Goal: Book appointment/travel/reservation

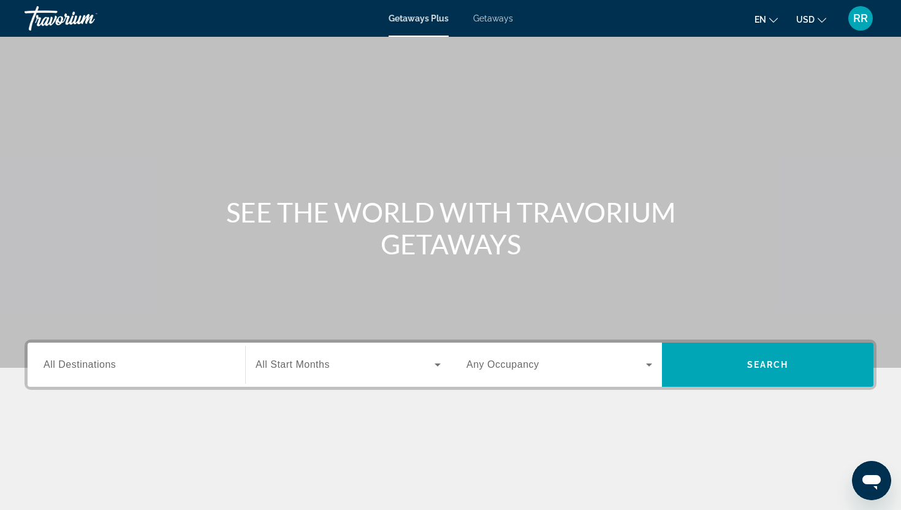
click at [494, 18] on span "Getaways" at bounding box center [493, 18] width 40 height 10
click at [104, 374] on div "Search widget" at bounding box center [137, 365] width 186 height 35
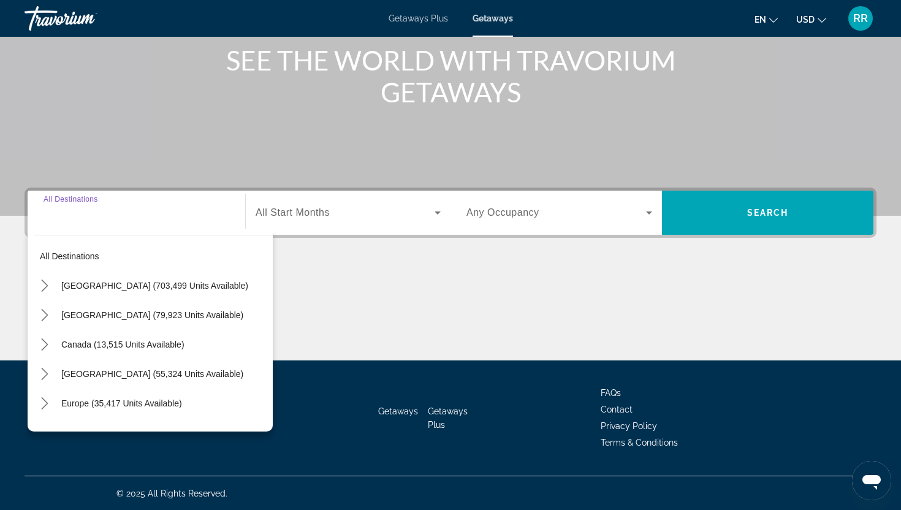
scroll to position [153, 0]
click at [44, 287] on icon "Toggle United States (703,499 units available) submenu" at bounding box center [45, 285] width 12 height 12
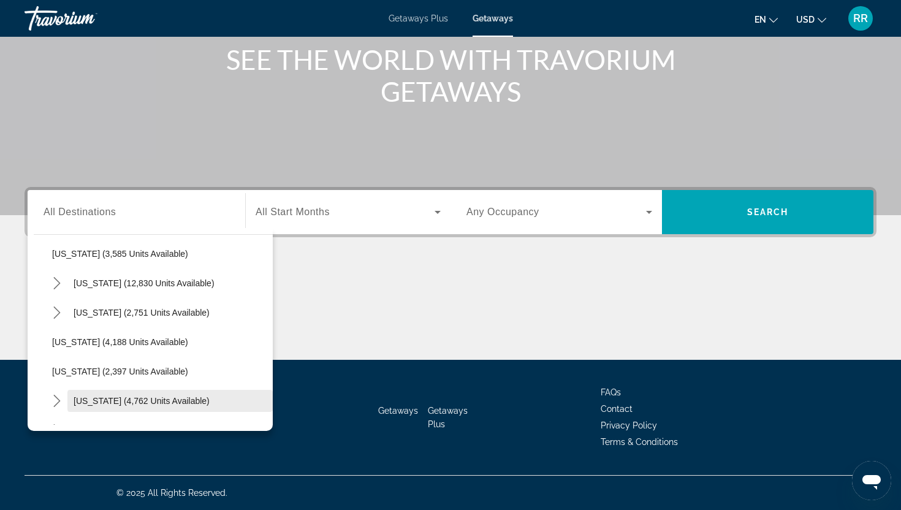
scroll to position [677, 0]
click at [58, 282] on icon "Toggle Nevada (12,830 units available) submenu" at bounding box center [57, 285] width 12 height 12
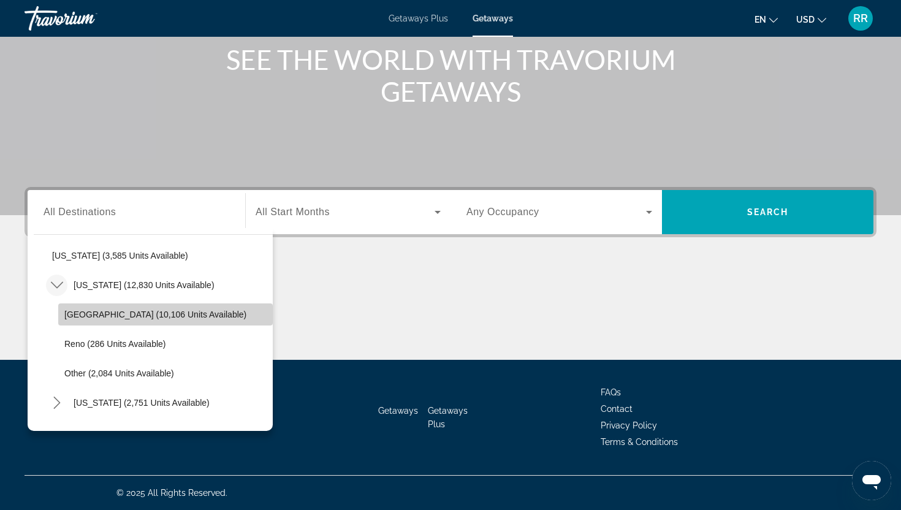
click at [100, 314] on span "[GEOGRAPHIC_DATA] (10,106 units available)" at bounding box center [155, 315] width 182 height 10
type input "**********"
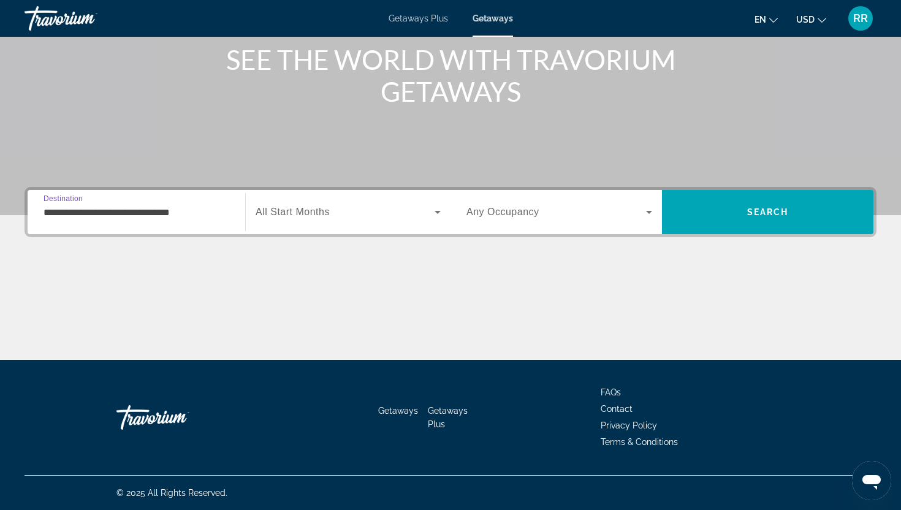
click at [438, 210] on icon "Search widget" at bounding box center [437, 212] width 15 height 15
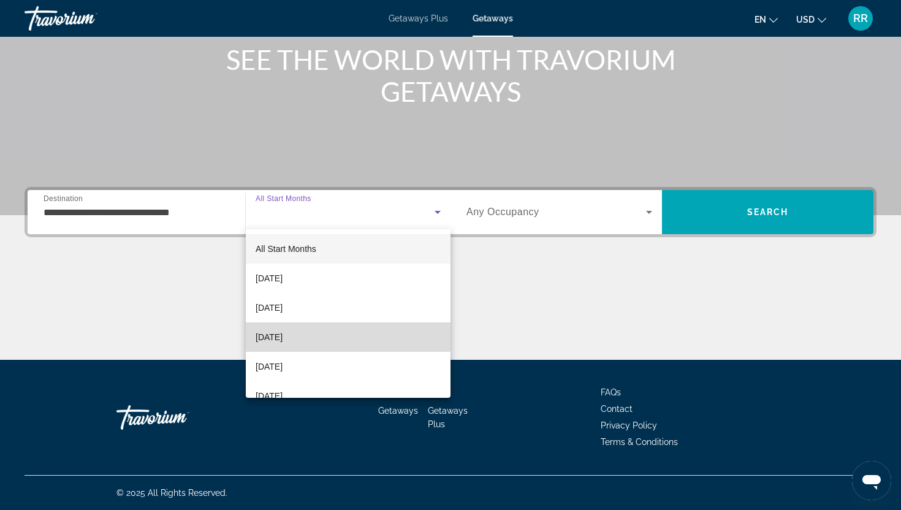
click at [308, 328] on mat-option "[DATE]" at bounding box center [348, 336] width 205 height 29
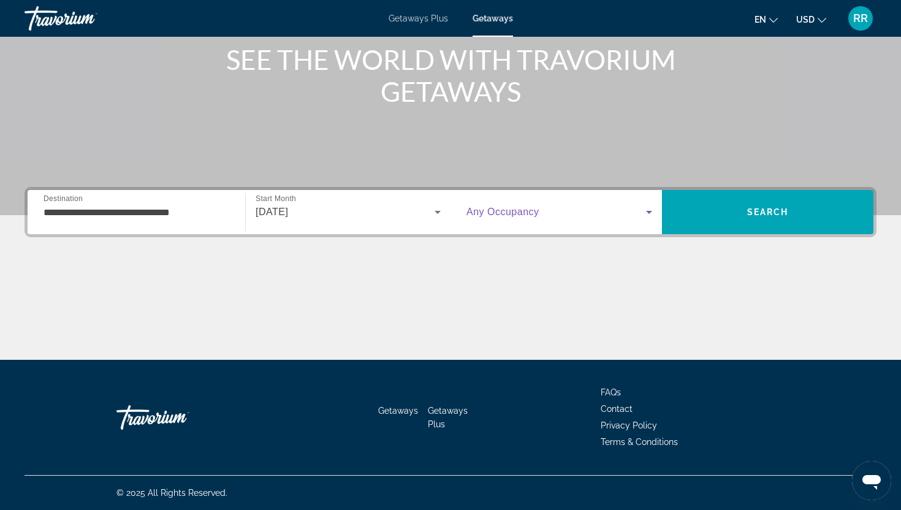
click at [652, 213] on icon "Search widget" at bounding box center [649, 212] width 15 height 15
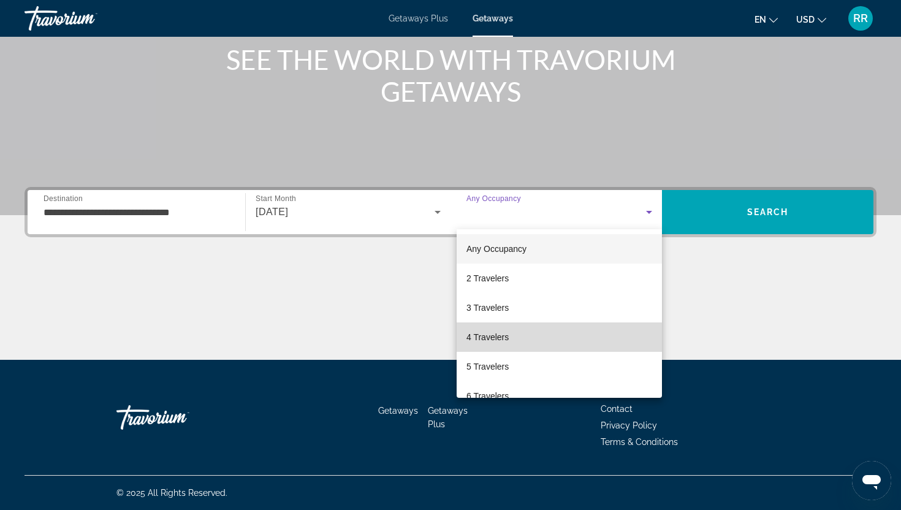
click at [510, 341] on mat-option "4 Travelers" at bounding box center [559, 336] width 205 height 29
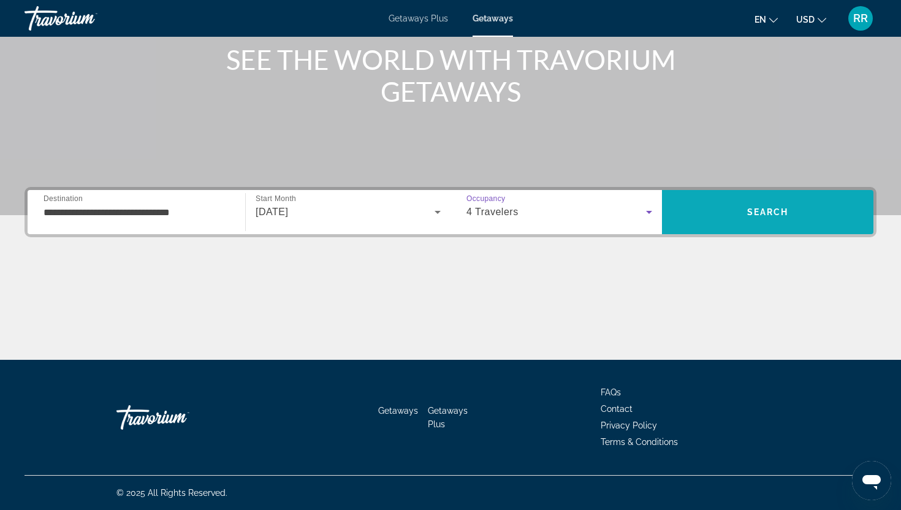
click at [770, 218] on span "Search" at bounding box center [767, 211] width 211 height 29
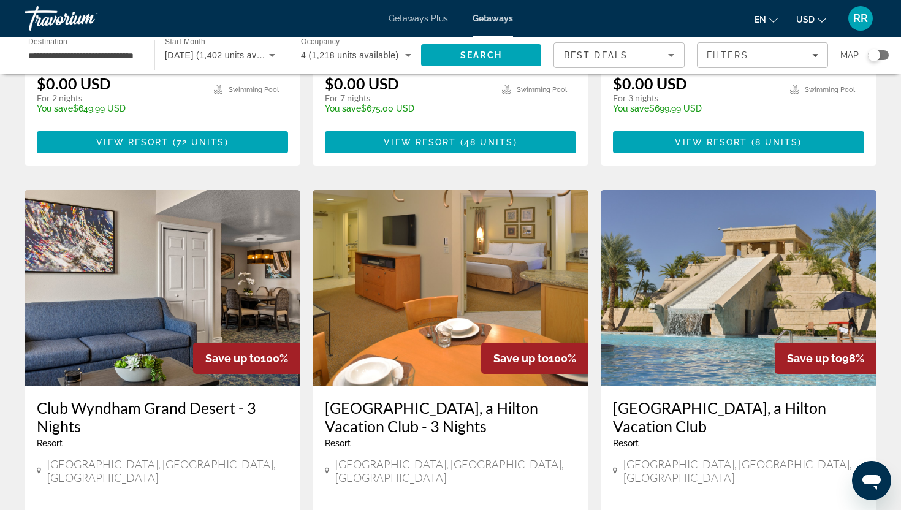
scroll to position [1309, 0]
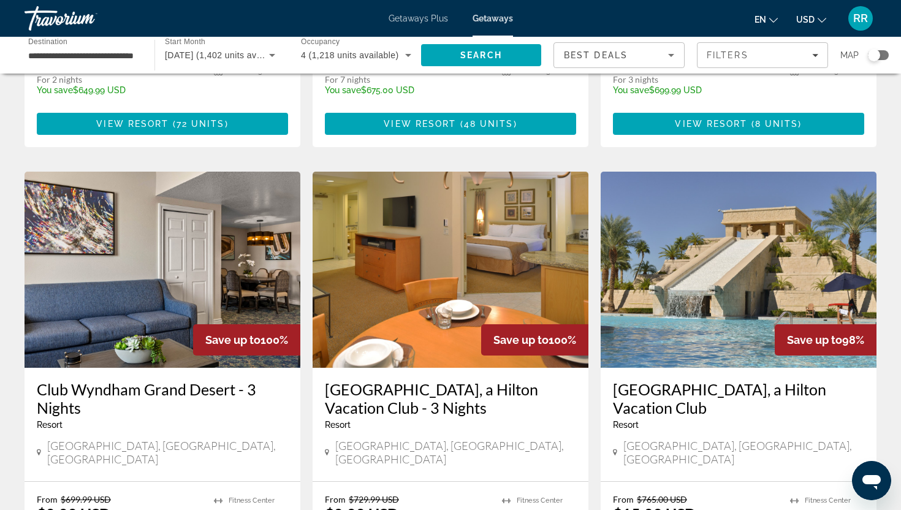
click at [432, 247] on img "Main content" at bounding box center [451, 270] width 276 height 196
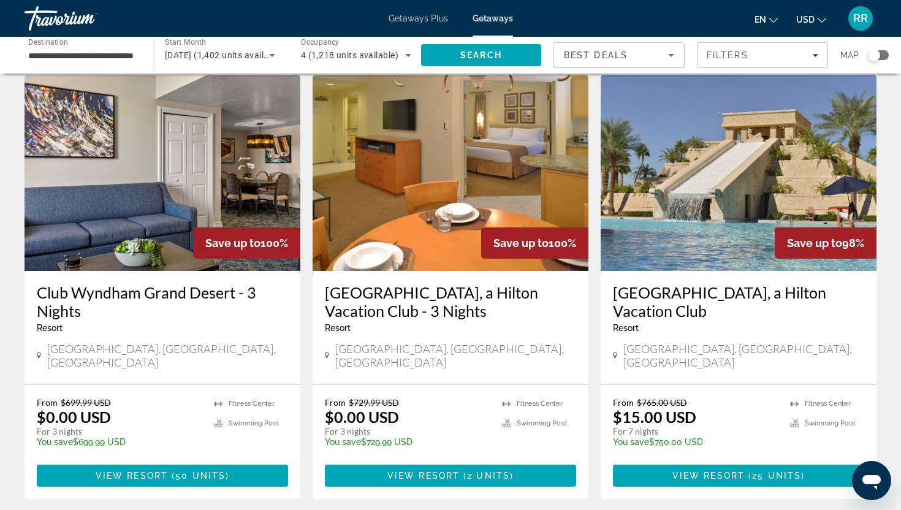
scroll to position [1410, 0]
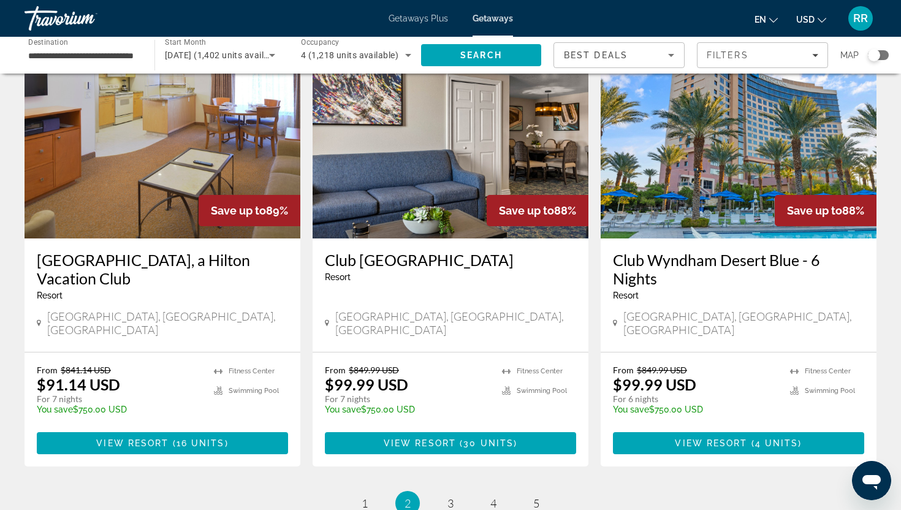
scroll to position [1442, 0]
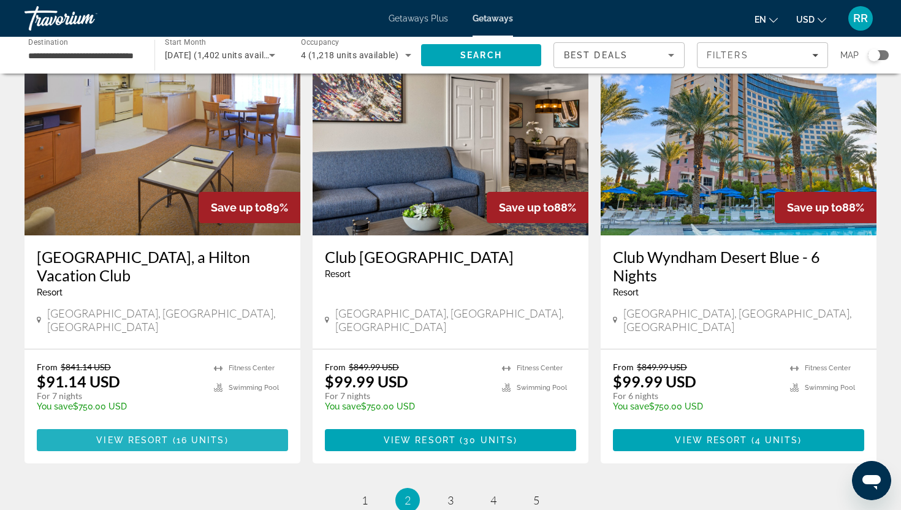
click at [150, 435] on span "View Resort" at bounding box center [132, 440] width 72 height 10
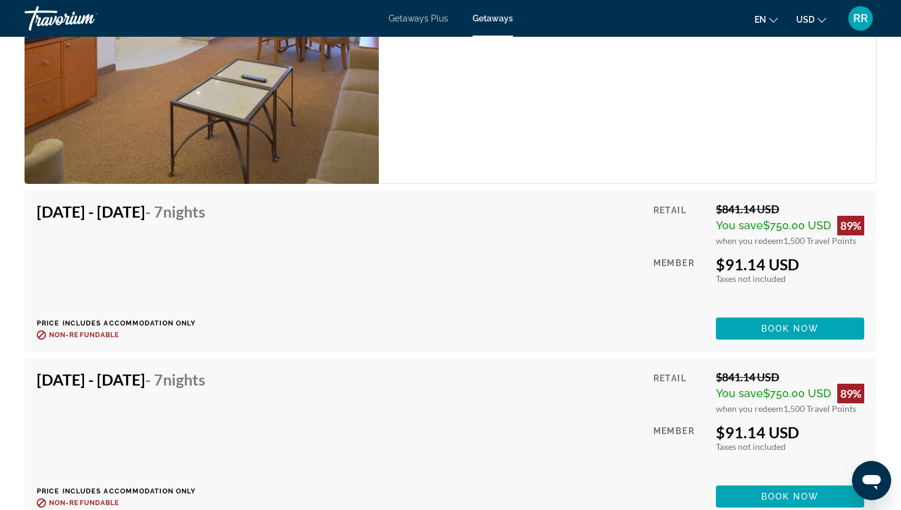
scroll to position [2350, 0]
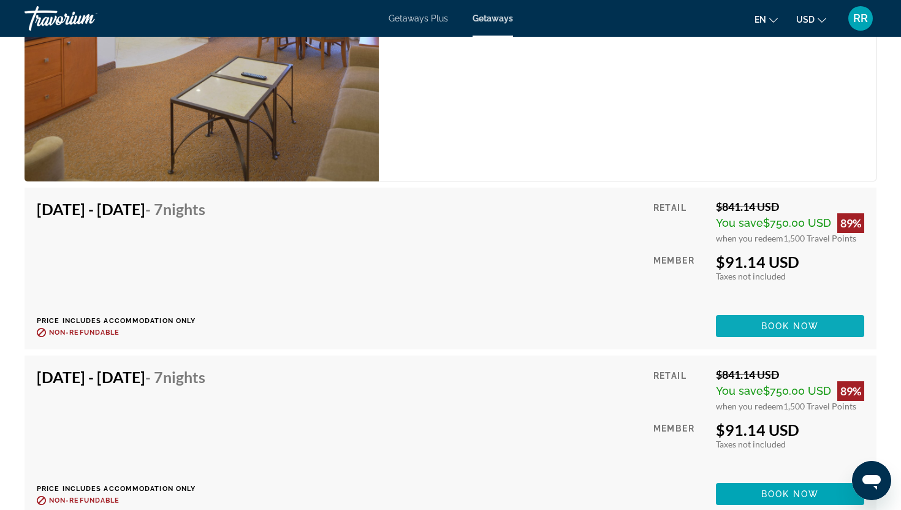
click at [785, 326] on span "Book now" at bounding box center [790, 326] width 58 height 10
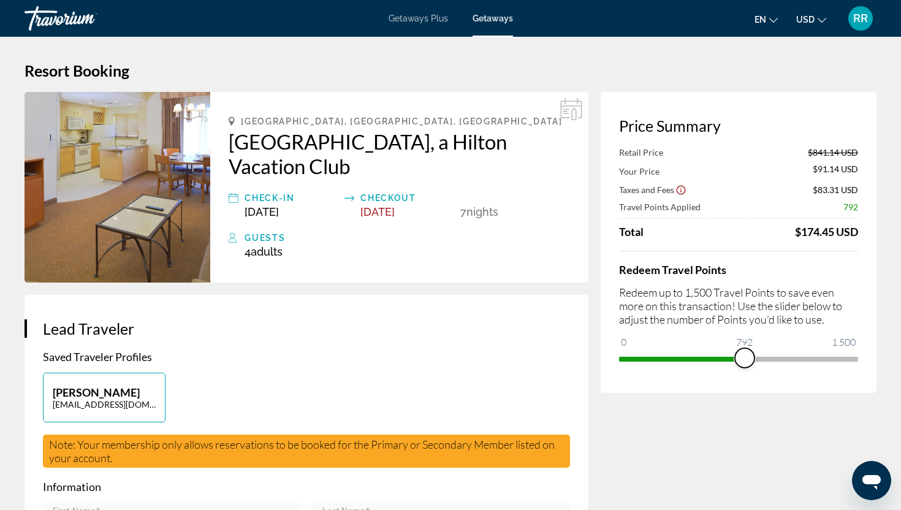
drag, startPoint x: 849, startPoint y: 358, endPoint x: 747, endPoint y: 361, distance: 102.4
click at [745, 361] on span "ngx-slider" at bounding box center [745, 358] width 20 height 20
drag, startPoint x: 747, startPoint y: 361, endPoint x: 859, endPoint y: 361, distance: 112.8
click at [859, 361] on div "Price Summary Retail Price $841.14 USD Your Price $443.14 USD Taxes and Fees $1…" at bounding box center [739, 242] width 276 height 301
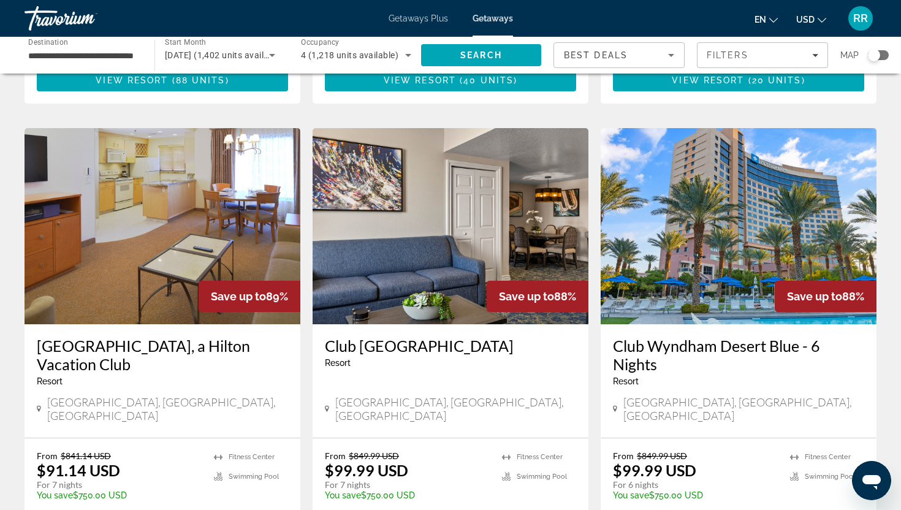
scroll to position [1356, 0]
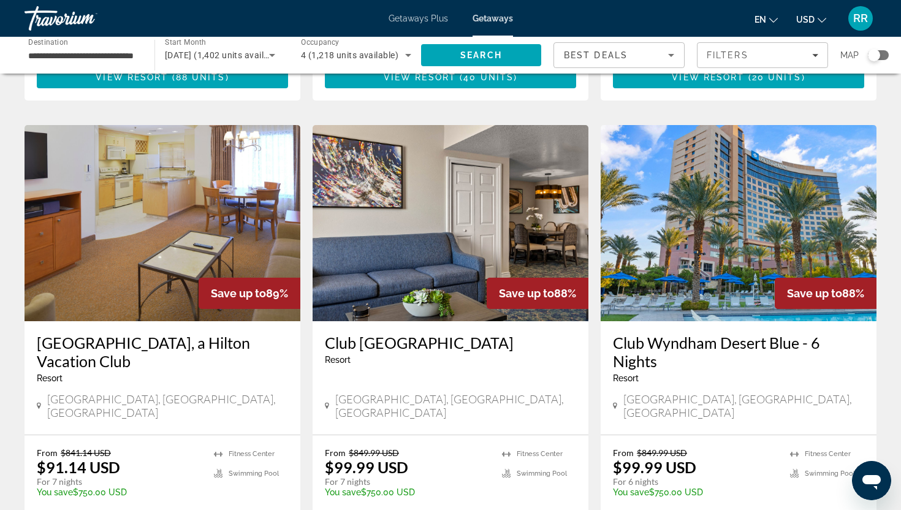
click at [766, 194] on img "Main content" at bounding box center [739, 223] width 276 height 196
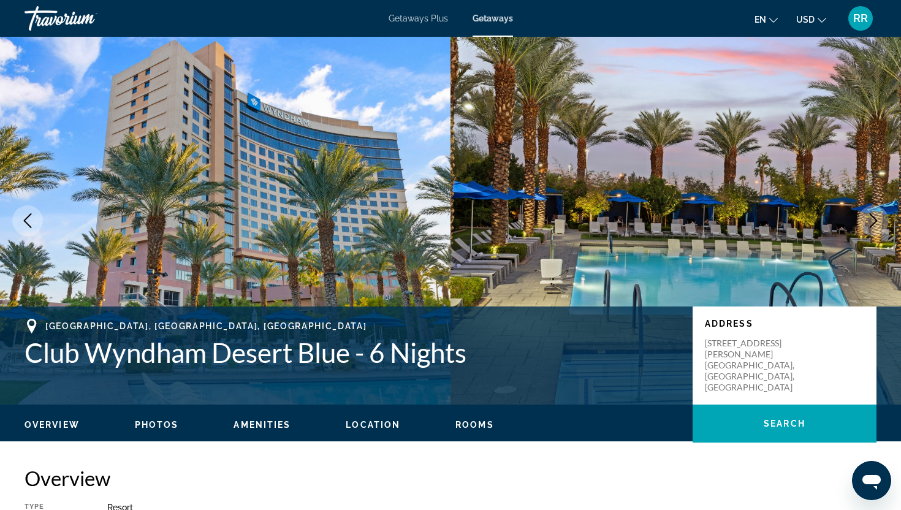
click at [874, 217] on icon "Next image" at bounding box center [874, 220] width 8 height 15
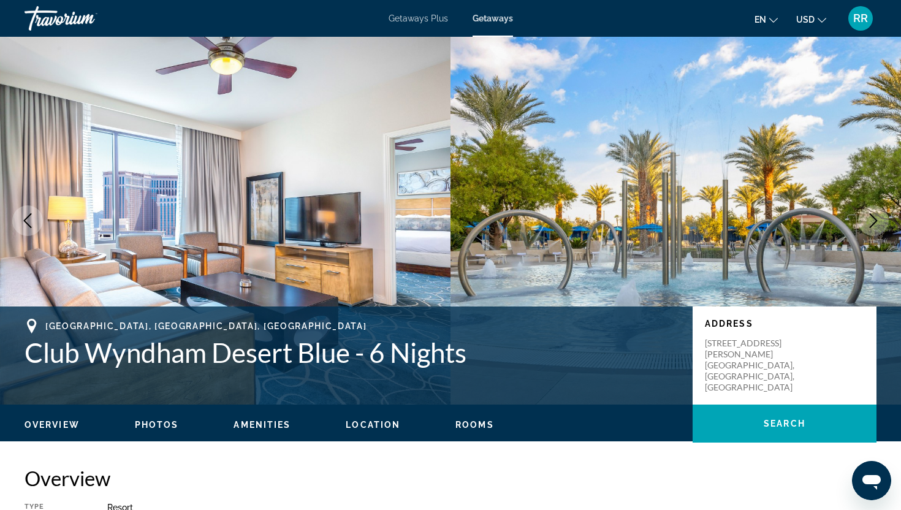
click at [819, 139] on img "Main content" at bounding box center [675, 221] width 450 height 368
click at [872, 217] on icon "Next image" at bounding box center [873, 220] width 15 height 15
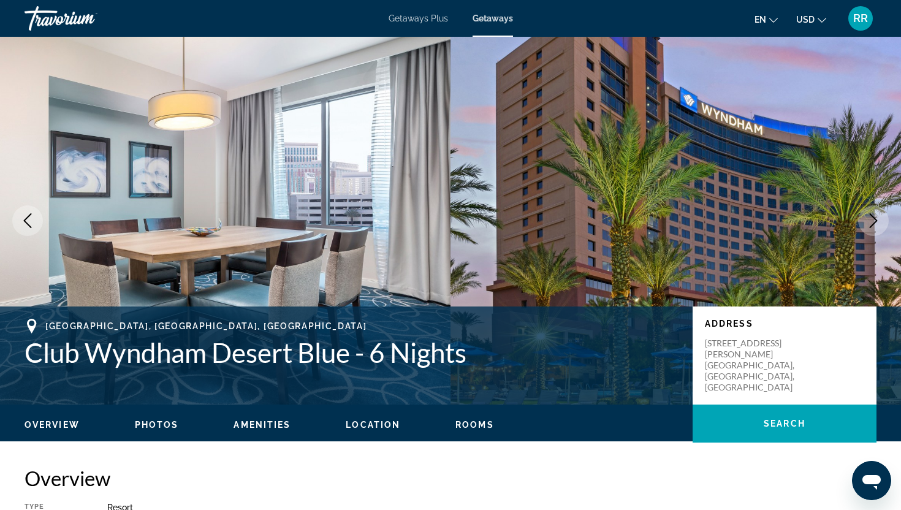
click at [872, 217] on icon "Next image" at bounding box center [873, 220] width 15 height 15
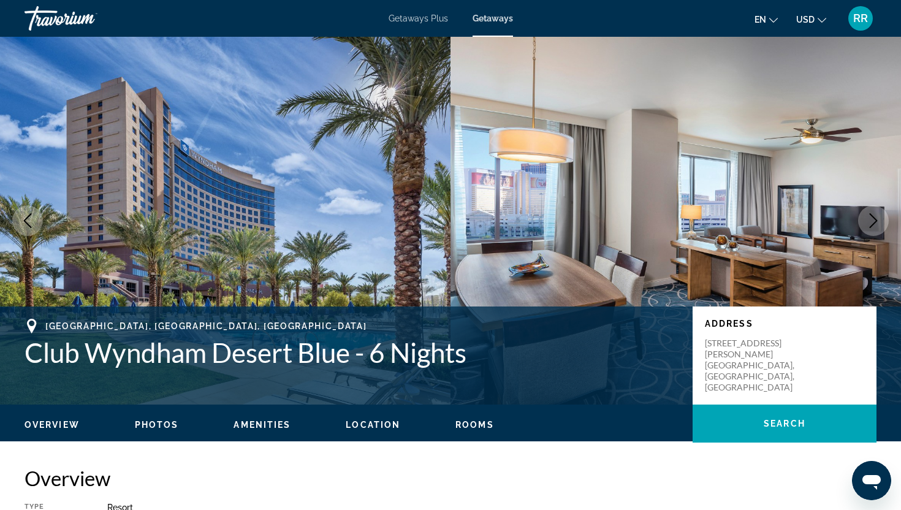
click at [873, 219] on icon "Next image" at bounding box center [873, 220] width 15 height 15
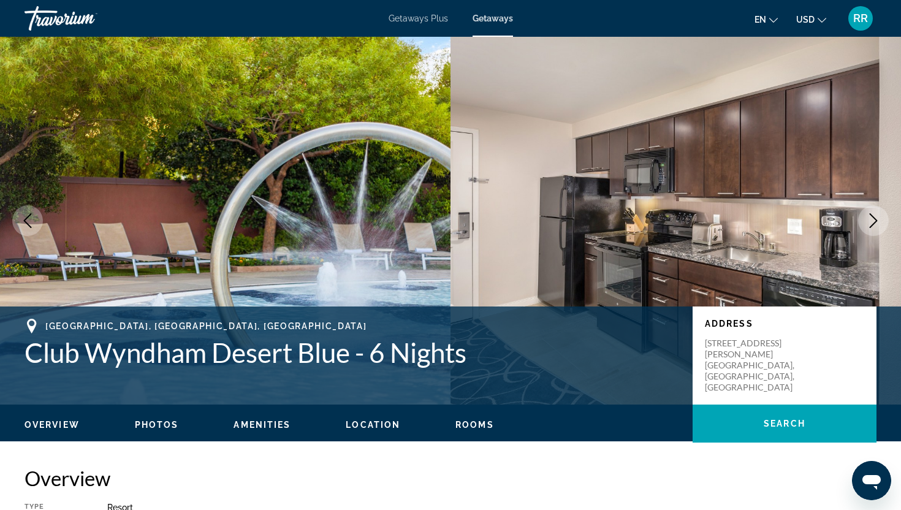
click at [873, 219] on icon "Next image" at bounding box center [873, 220] width 15 height 15
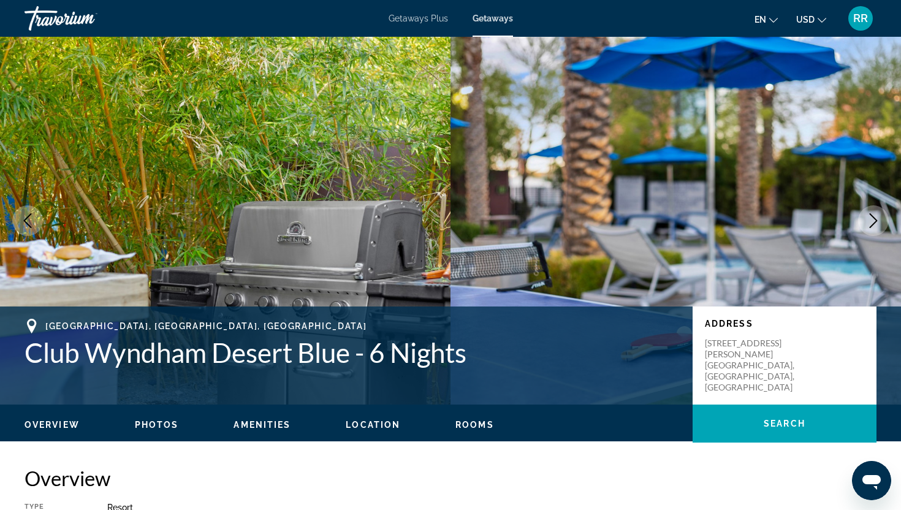
click at [873, 219] on icon "Next image" at bounding box center [873, 220] width 15 height 15
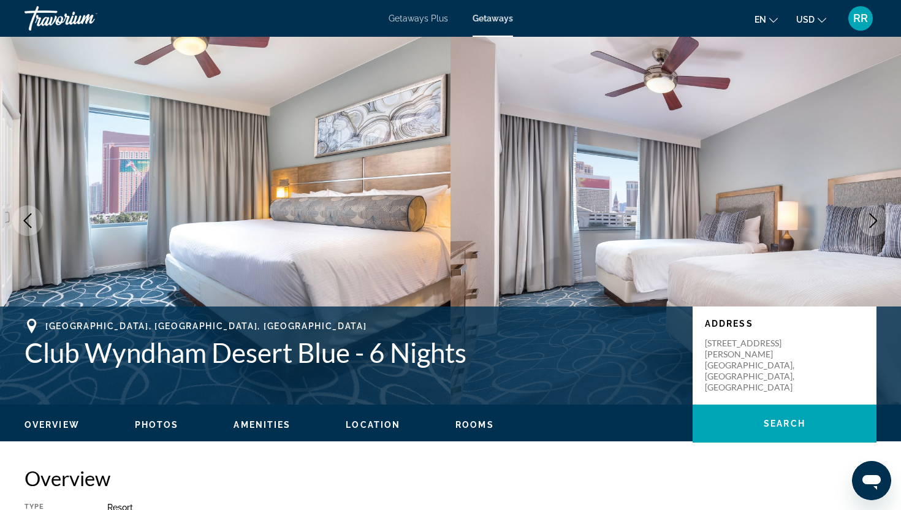
click at [873, 219] on icon "Next image" at bounding box center [873, 220] width 15 height 15
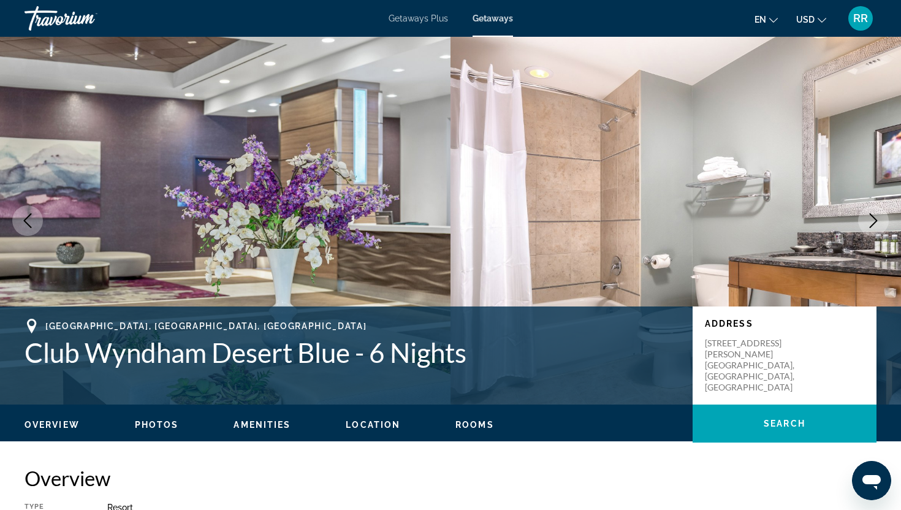
click at [873, 219] on icon "Next image" at bounding box center [873, 220] width 15 height 15
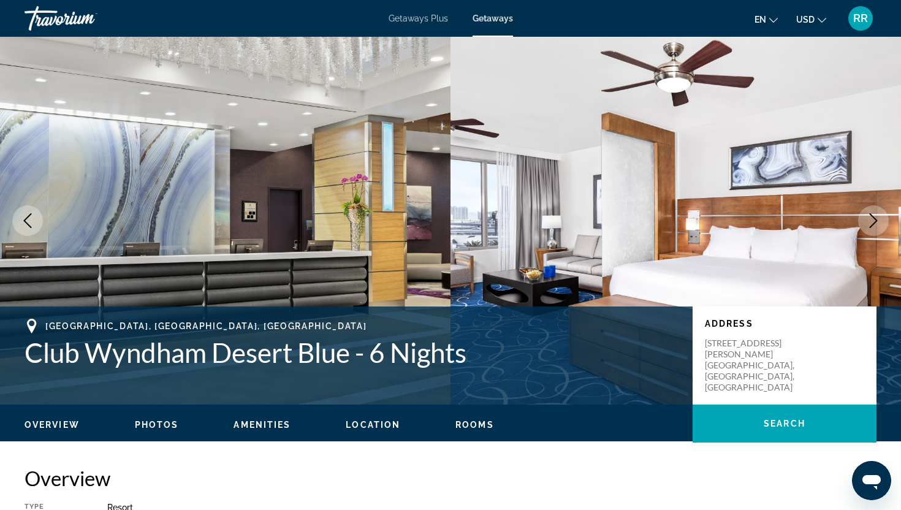
click at [873, 219] on icon "Next image" at bounding box center [873, 220] width 15 height 15
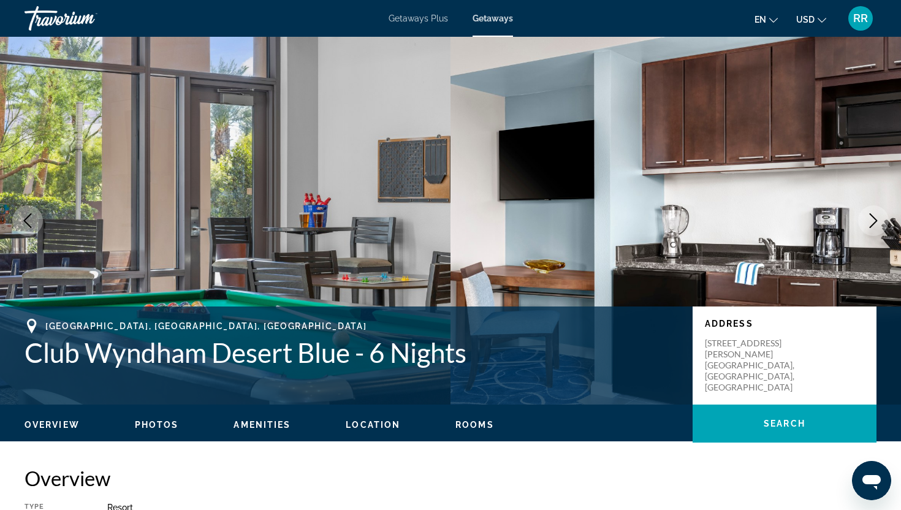
click at [873, 219] on icon "Next image" at bounding box center [873, 220] width 15 height 15
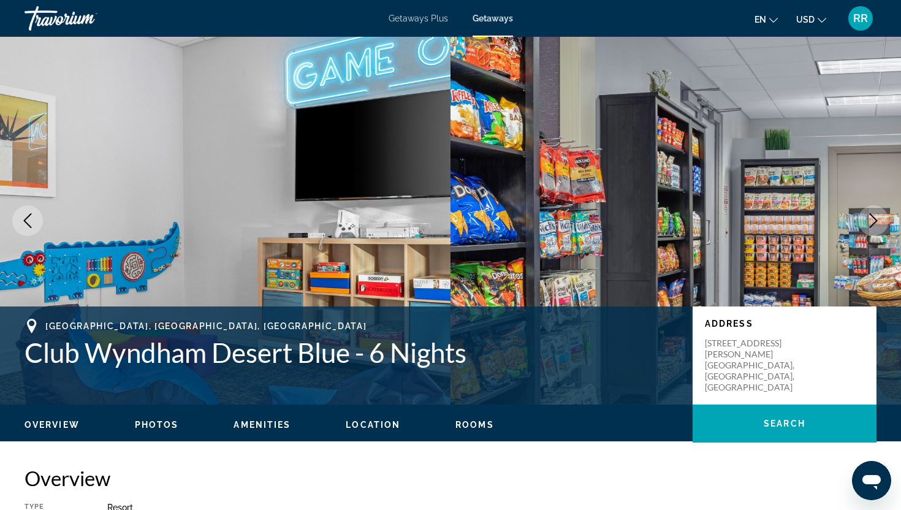
click at [873, 220] on icon "Next image" at bounding box center [873, 220] width 15 height 15
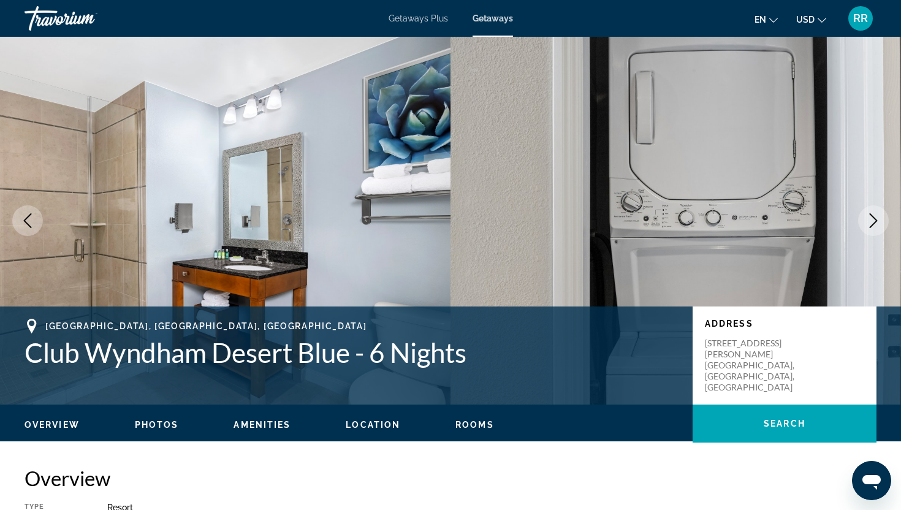
click at [873, 221] on icon "Next image" at bounding box center [873, 220] width 15 height 15
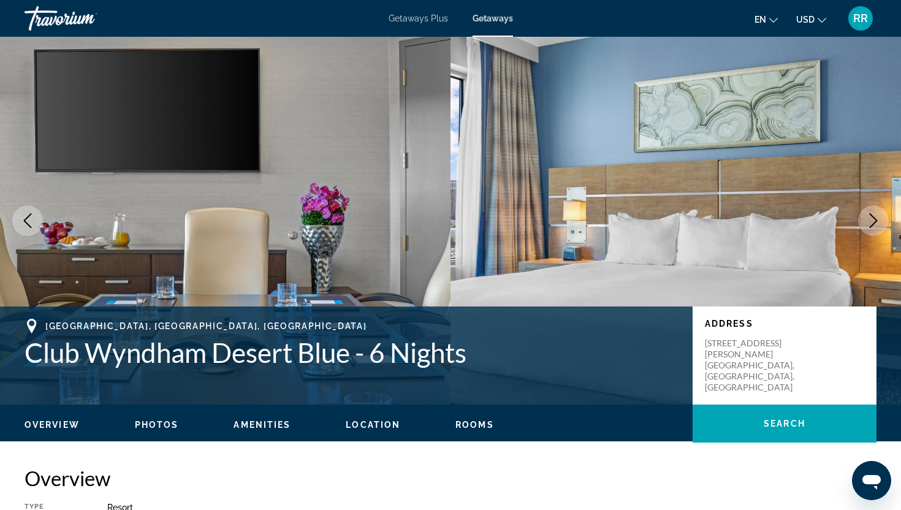
click at [873, 221] on icon "Next image" at bounding box center [873, 220] width 15 height 15
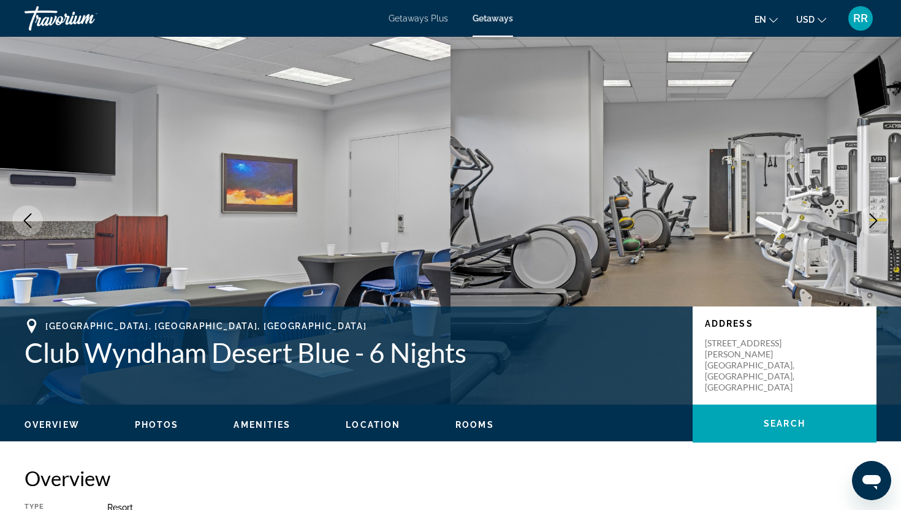
click at [873, 222] on icon "Next image" at bounding box center [873, 220] width 15 height 15
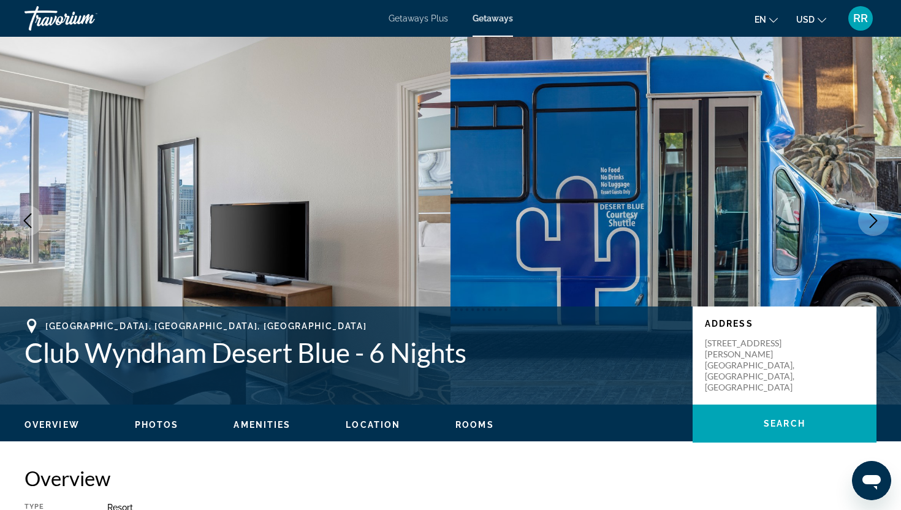
click at [873, 222] on icon "Next image" at bounding box center [873, 220] width 15 height 15
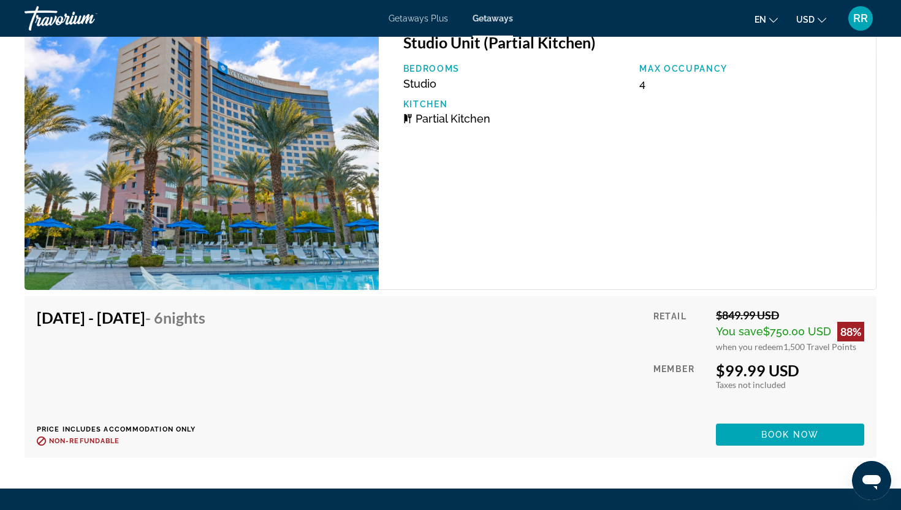
scroll to position [1978, 0]
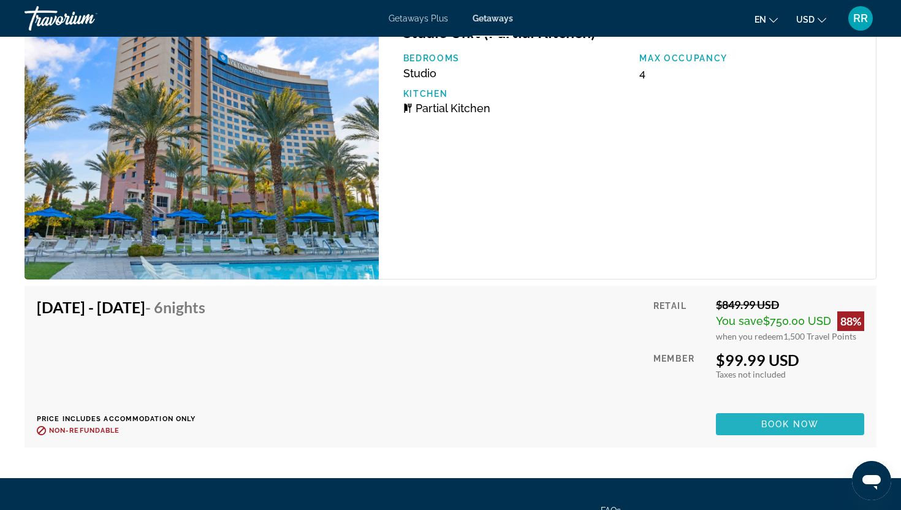
click at [753, 423] on span "Main content" at bounding box center [790, 423] width 148 height 29
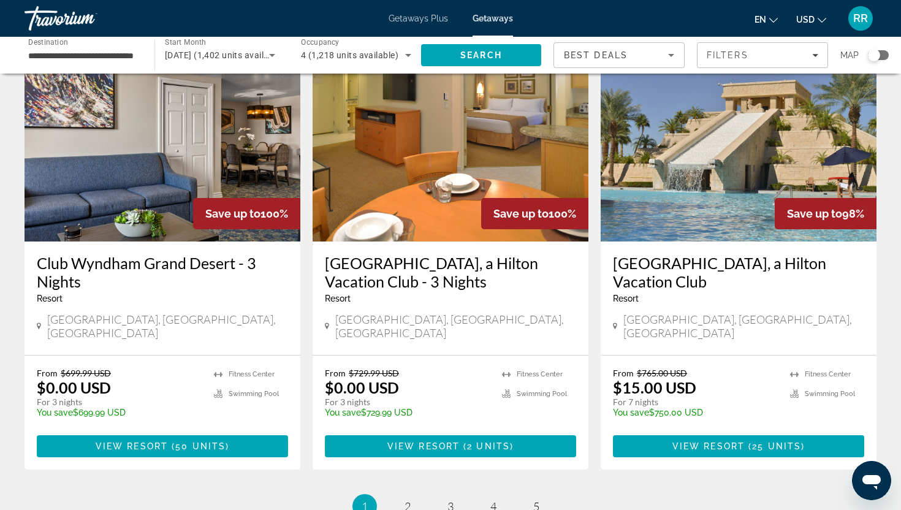
scroll to position [1440, 0]
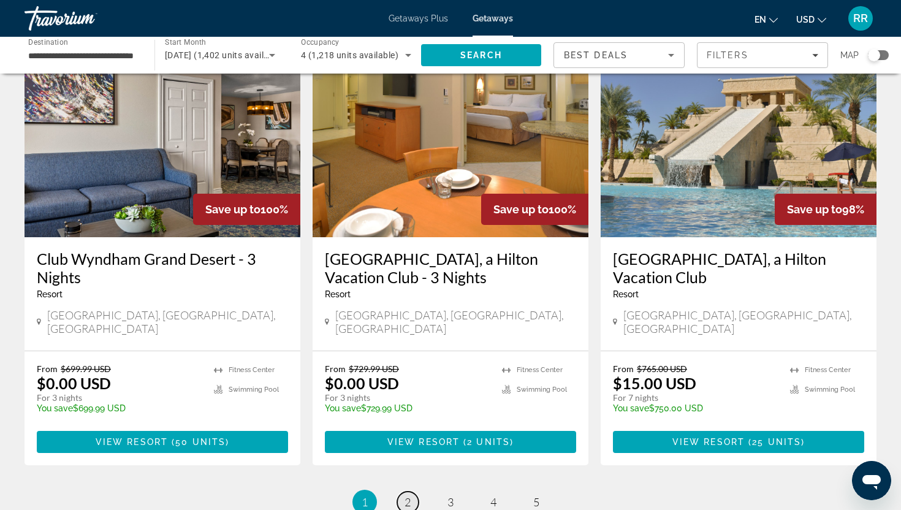
click at [406, 495] on span "2" at bounding box center [408, 501] width 6 height 13
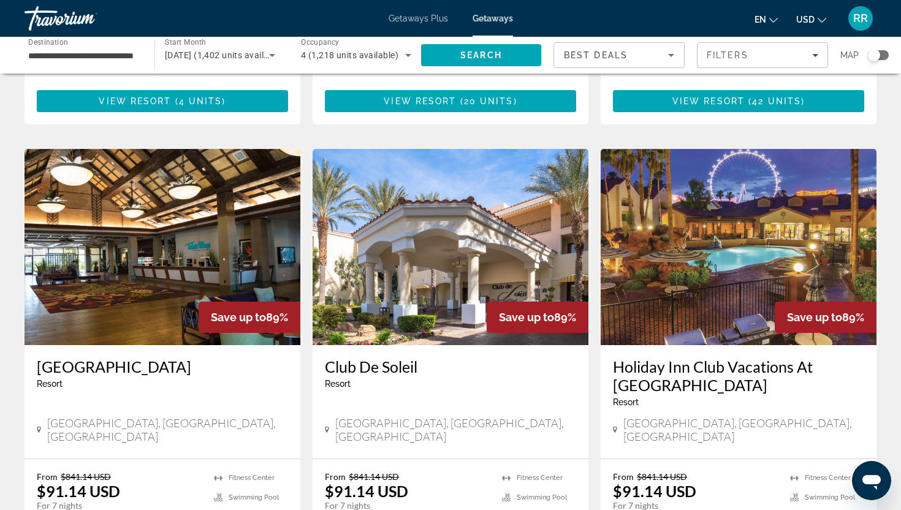
scroll to position [883, 0]
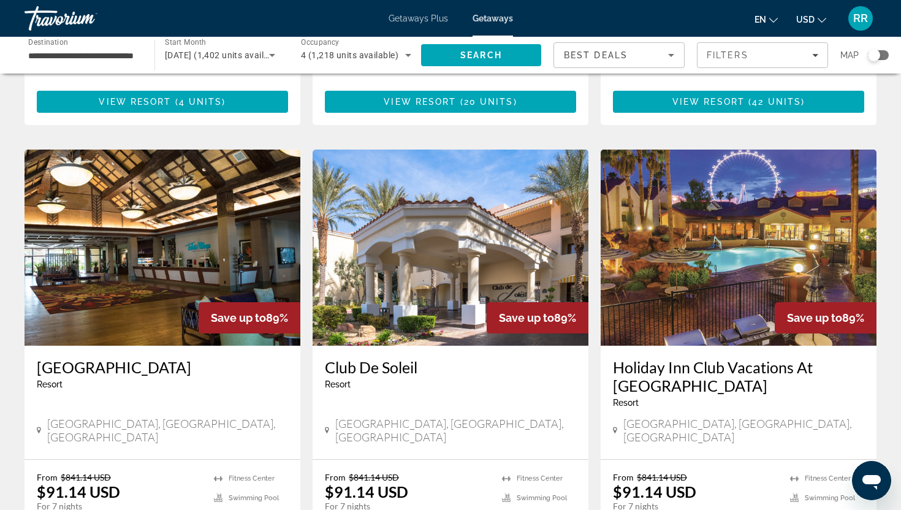
click at [753, 222] on img "Main content" at bounding box center [739, 248] width 276 height 196
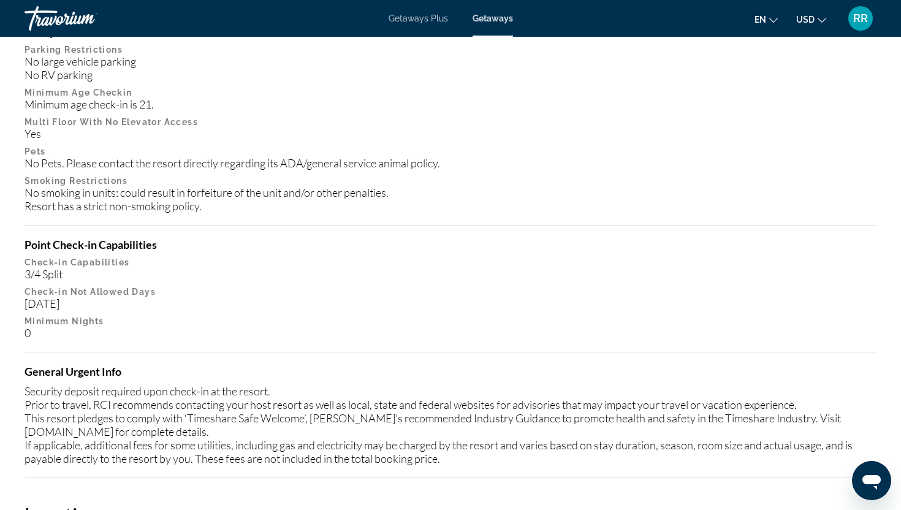
scroll to position [1264, 0]
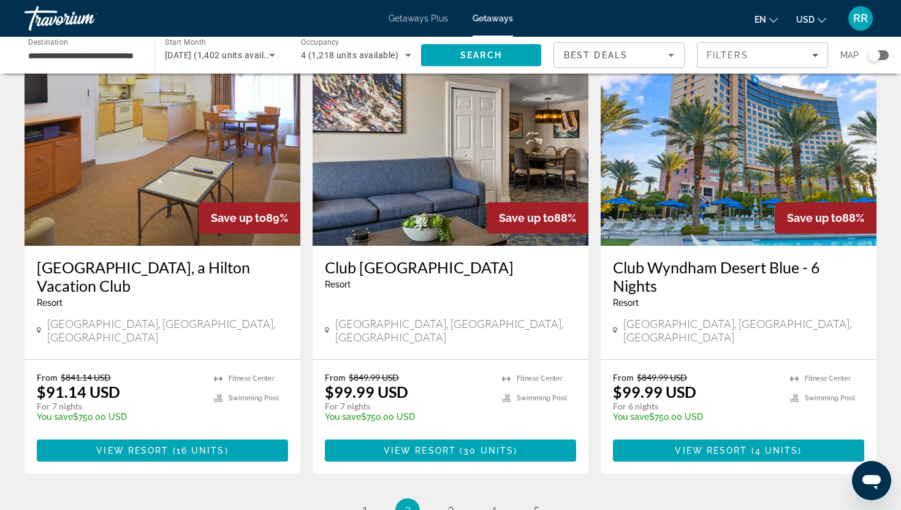
scroll to position [1415, 0]
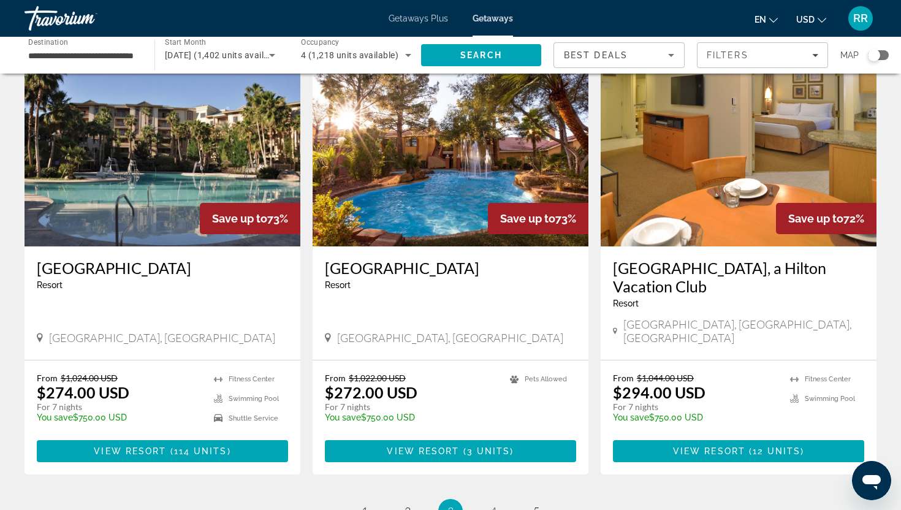
scroll to position [1388, 0]
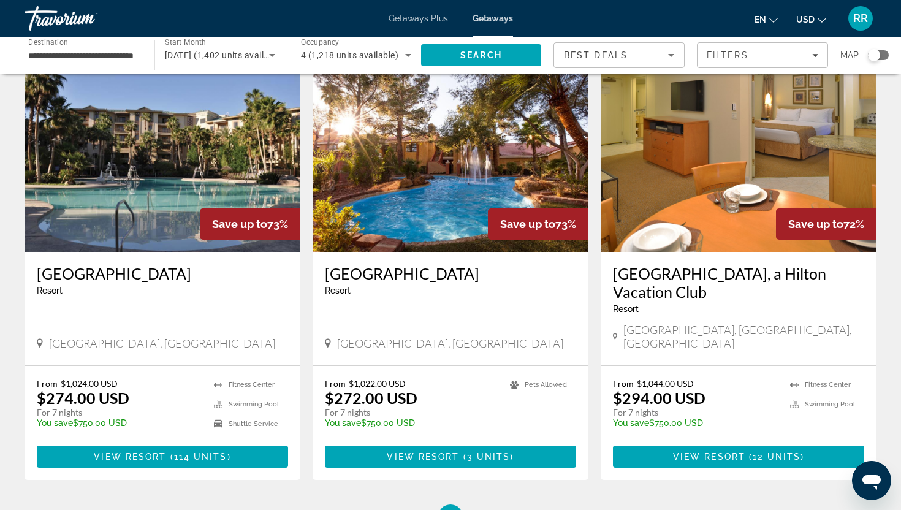
click at [756, 177] on img "Main content" at bounding box center [739, 154] width 276 height 196
